Goal: Task Accomplishment & Management: Use online tool/utility

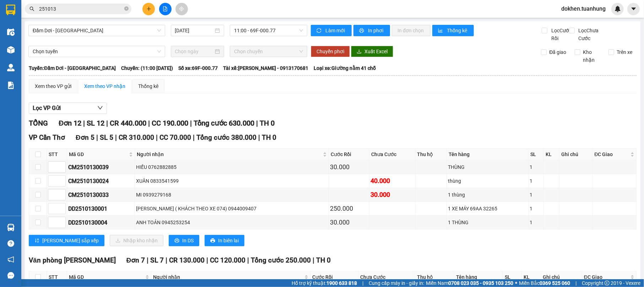
click at [147, 3] on div at bounding box center [165, 9] width 53 height 12
click at [148, 7] on icon "plus" at bounding box center [148, 8] width 5 height 5
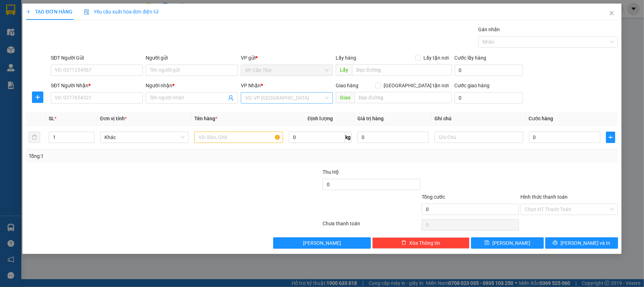
click at [264, 98] on input "search" at bounding box center [284, 98] width 79 height 11
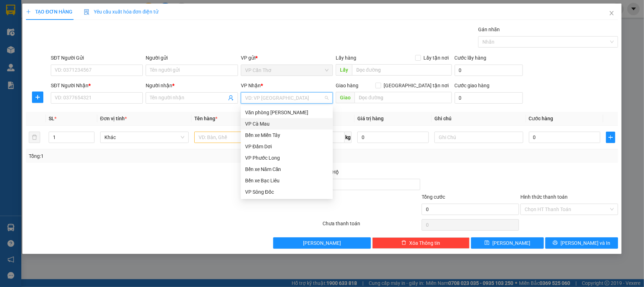
click at [289, 121] on div "VP Cà Mau" at bounding box center [286, 124] width 83 height 8
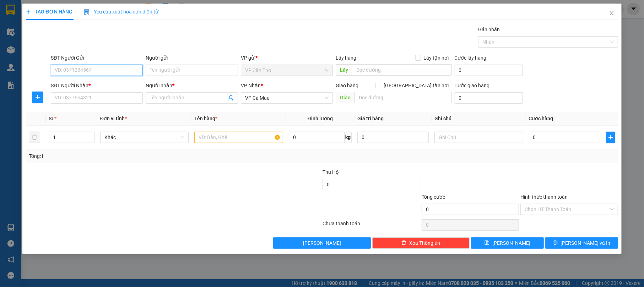
click at [103, 71] on input "SĐT Người Gửi" at bounding box center [97, 70] width 92 height 11
type input "0945539897"
click at [106, 84] on div "0945539897 - DIỄM" at bounding box center [96, 85] width 83 height 8
type input "DIỄM"
type input "0945539897"
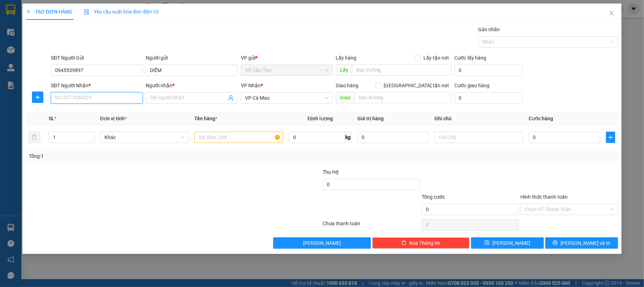
click at [116, 97] on input "SĐT Người Nhận *" at bounding box center [97, 97] width 92 height 11
type input "0908388360"
click at [199, 100] on input "Người nhận *" at bounding box center [188, 98] width 76 height 8
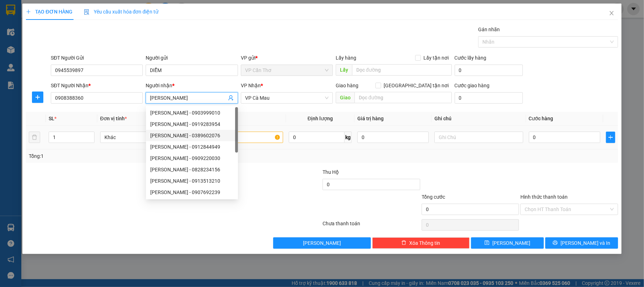
type input "[PERSON_NAME]"
click at [242, 136] on input "text" at bounding box center [238, 137] width 89 height 11
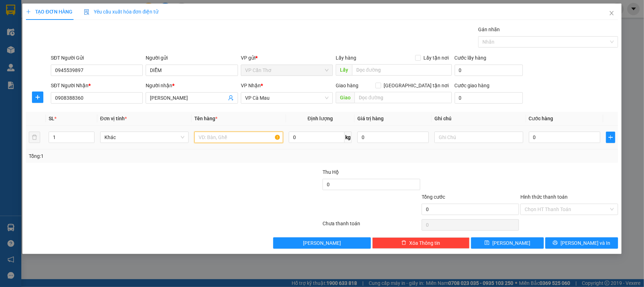
click at [228, 139] on input "text" at bounding box center [238, 137] width 89 height 11
type input "01 HỘP KHÔNG KIỂM"
click at [542, 136] on input "0" at bounding box center [564, 137] width 71 height 11
type input "3"
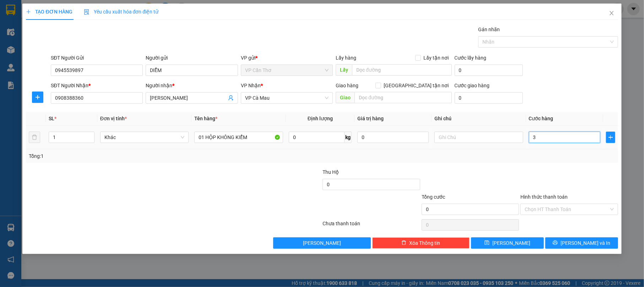
type input "3"
type input "30"
type input "300"
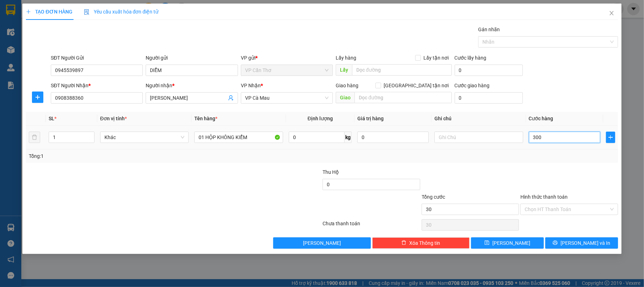
type input "300"
type input "3.000"
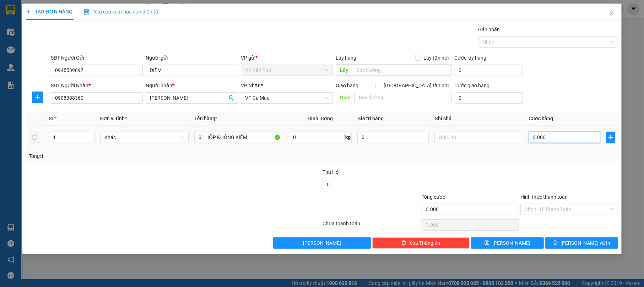
type input "30.000"
click at [566, 245] on button "[PERSON_NAME] và In" at bounding box center [581, 243] width 73 height 11
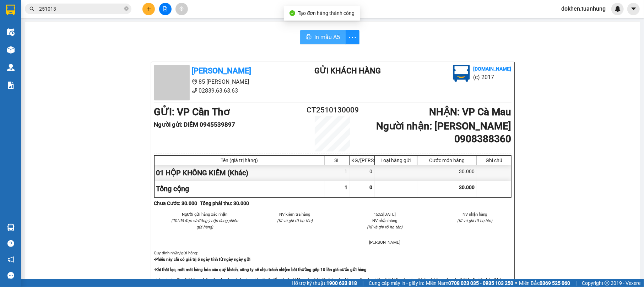
click at [332, 34] on span "In mẫu A5" at bounding box center [327, 37] width 26 height 9
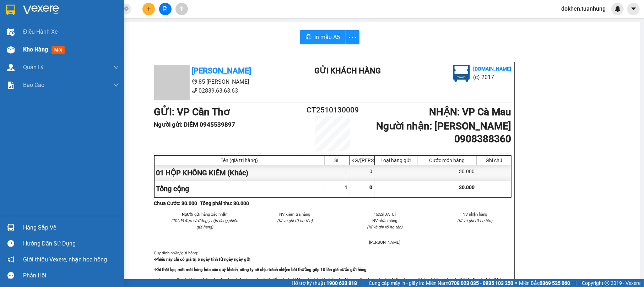
click at [28, 47] on span "Kho hàng" at bounding box center [35, 49] width 25 height 7
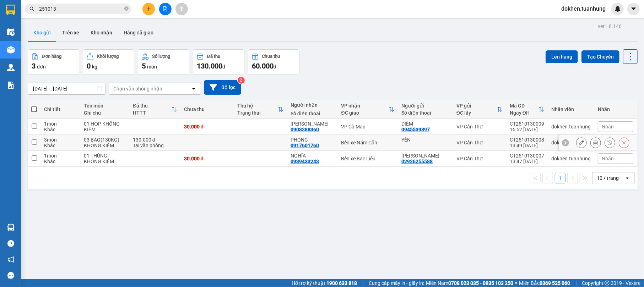
click at [350, 144] on div "Bến xe Năm Căn" at bounding box center [367, 143] width 53 height 6
checkbox input "true"
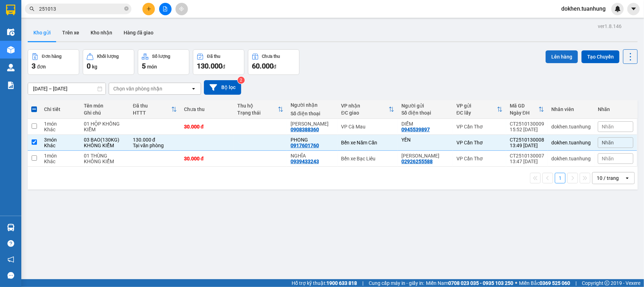
click at [548, 54] on button "Lên hàng" at bounding box center [562, 56] width 32 height 13
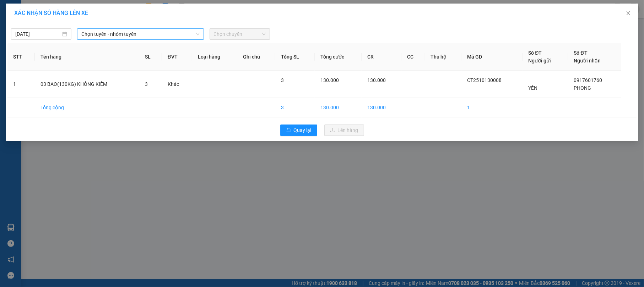
click at [195, 31] on span "Chọn tuyến - nhóm tuyến" at bounding box center [140, 34] width 118 height 11
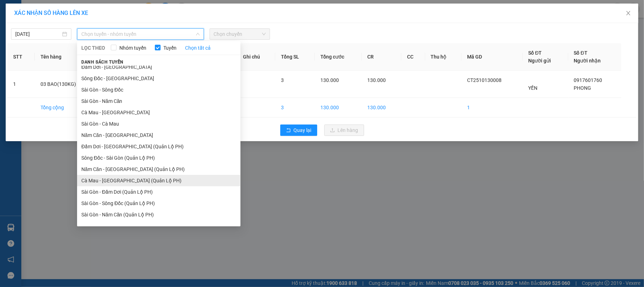
scroll to position [23, 0]
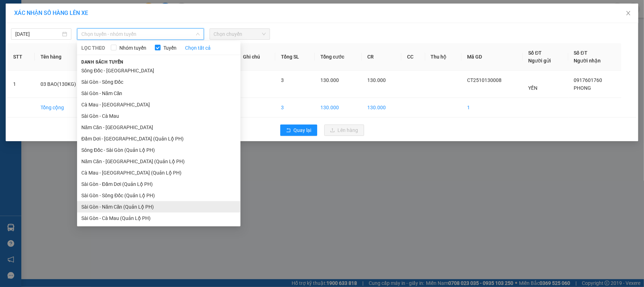
click at [201, 204] on li "Sài Gòn - Năm Căn (Quản Lộ PH)" at bounding box center [158, 206] width 163 height 11
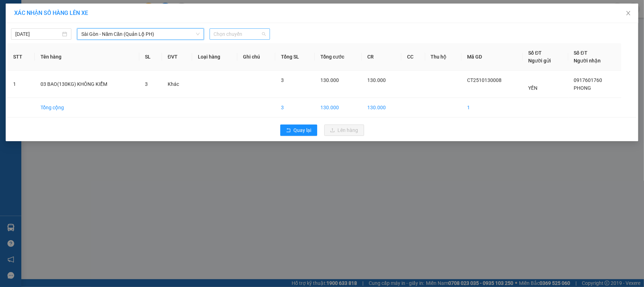
click at [264, 29] on span "Chọn chuyến" at bounding box center [240, 34] width 52 height 11
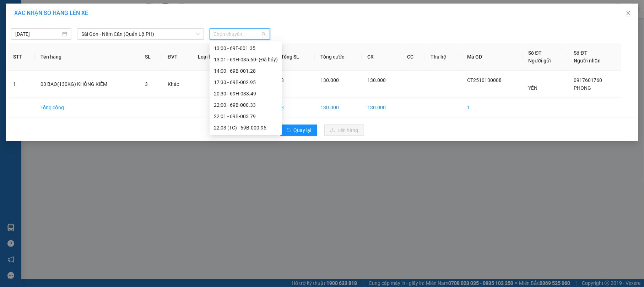
scroll to position [21, 0]
click at [267, 94] on div "13:00 - 69E-001.35" at bounding box center [246, 96] width 64 height 8
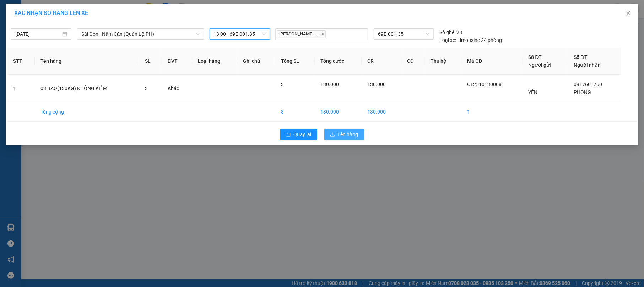
click at [356, 133] on span "Lên hàng" at bounding box center [348, 135] width 21 height 8
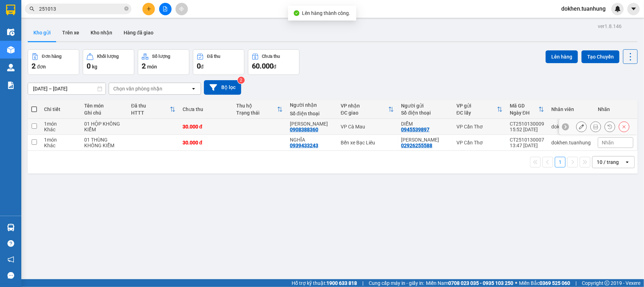
click at [363, 127] on div "VP Cà Mau" at bounding box center [367, 127] width 53 height 6
checkbox input "true"
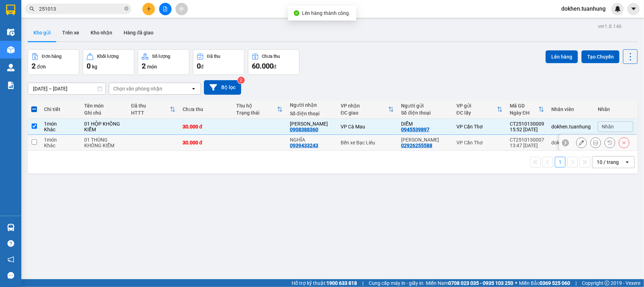
click at [374, 144] on div "Bến xe Bạc Liêu" at bounding box center [367, 143] width 53 height 6
checkbox input "true"
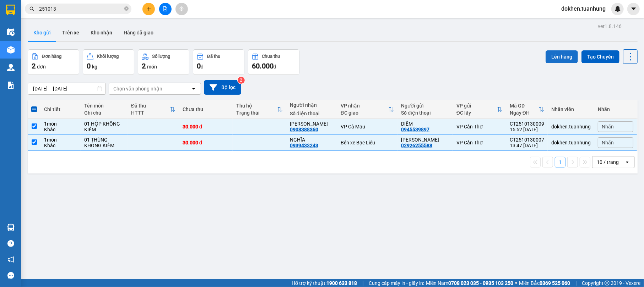
click at [549, 57] on button "Lên hàng" at bounding box center [562, 56] width 32 height 13
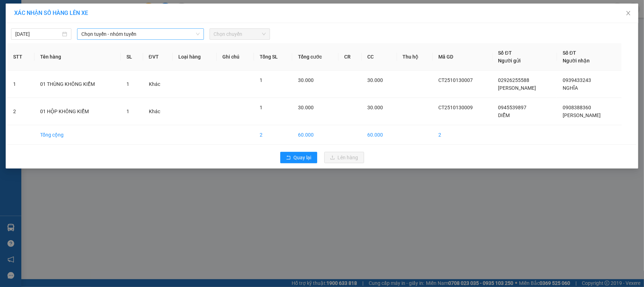
click at [201, 31] on div "Chọn tuyến - nhóm tuyến" at bounding box center [140, 33] width 126 height 11
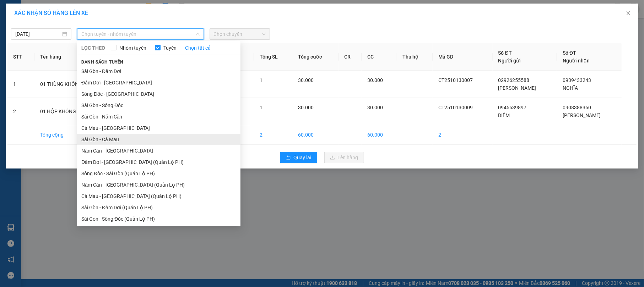
click at [185, 136] on li "Sài Gòn - Cà Mau" at bounding box center [158, 139] width 163 height 11
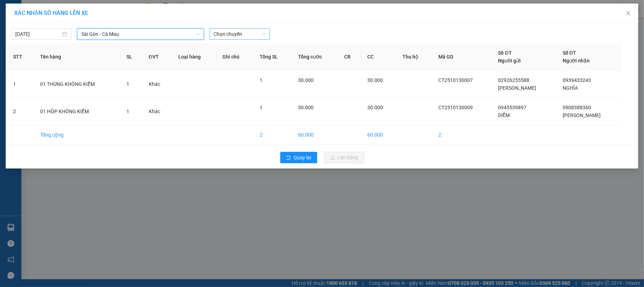
click at [267, 32] on div "Chọn chuyến" at bounding box center [240, 33] width 60 height 11
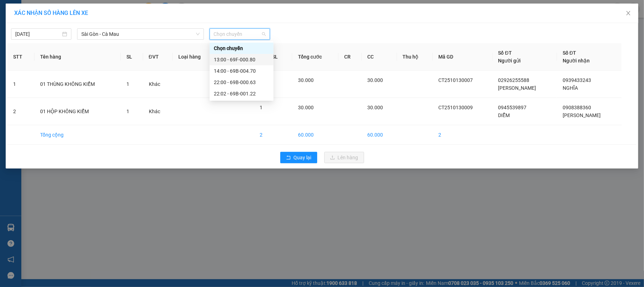
click at [263, 58] on div "13:00 - 69F-000.80" at bounding box center [241, 60] width 55 height 8
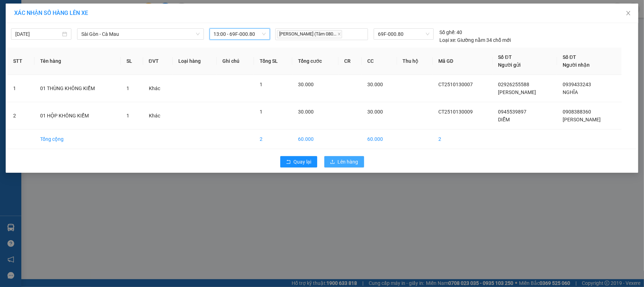
click at [341, 163] on span "Lên hàng" at bounding box center [348, 162] width 21 height 8
